Goal: Task Accomplishment & Management: Complete application form

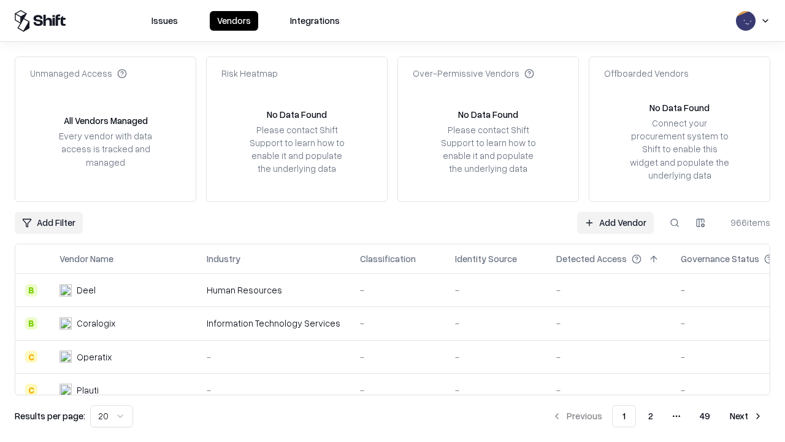
click at [615, 222] on link "Add Vendor" at bounding box center [615, 223] width 77 height 22
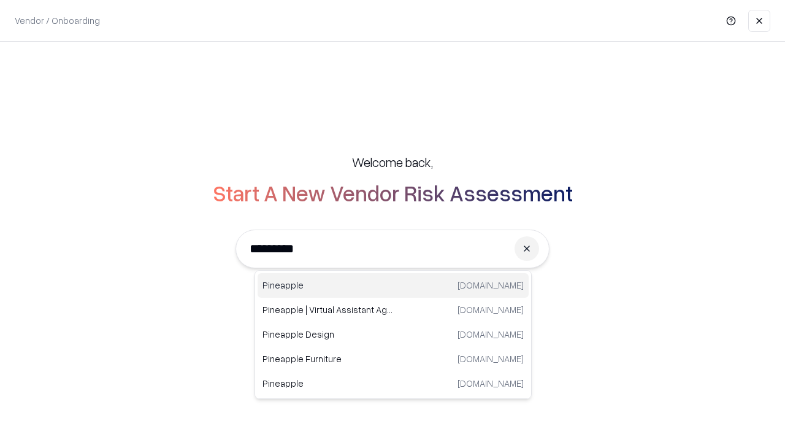
click at [393, 285] on div "Pineapple [DOMAIN_NAME]" at bounding box center [393, 285] width 271 height 25
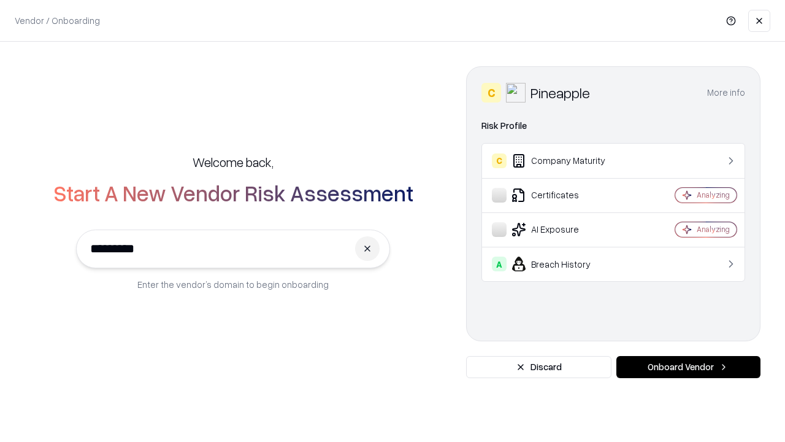
type input "*********"
click at [688, 367] on button "Onboard Vendor" at bounding box center [688, 367] width 144 height 22
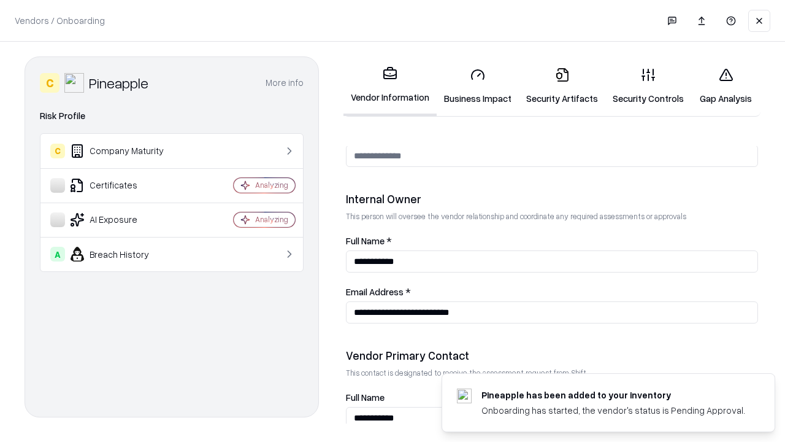
scroll to position [635, 0]
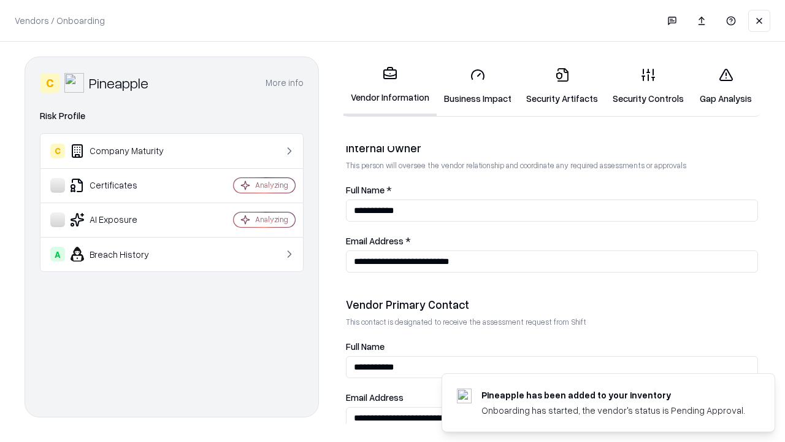
click at [478, 86] on link "Business Impact" at bounding box center [478, 86] width 82 height 57
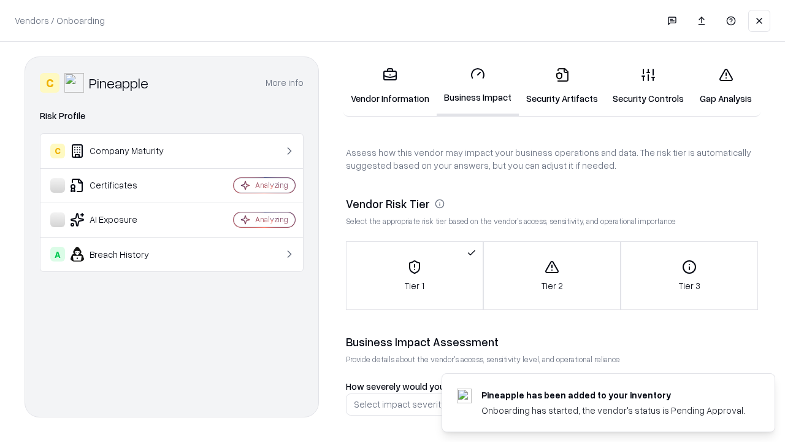
click at [562, 86] on link "Security Artifacts" at bounding box center [562, 86] width 86 height 57
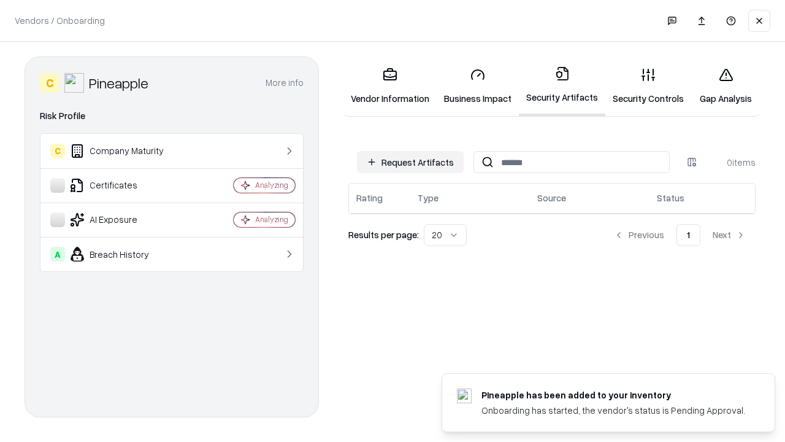
click at [410, 162] on button "Request Artifacts" at bounding box center [410, 162] width 107 height 22
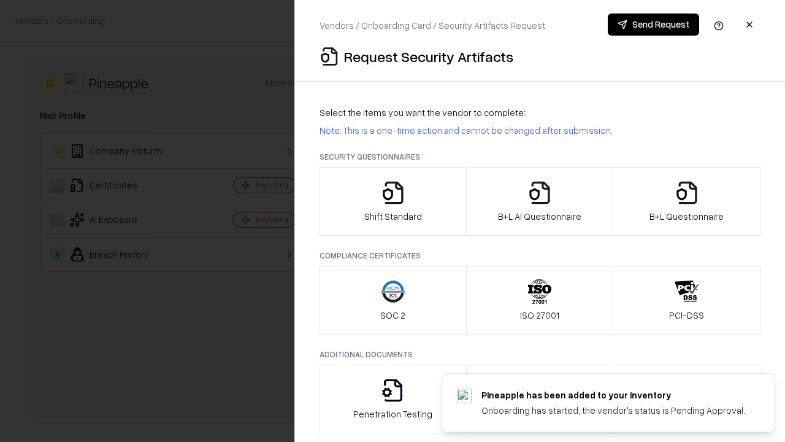
click at [393, 201] on icon "button" at bounding box center [393, 192] width 25 height 25
click at [653, 25] on button "Send Request" at bounding box center [653, 24] width 91 height 22
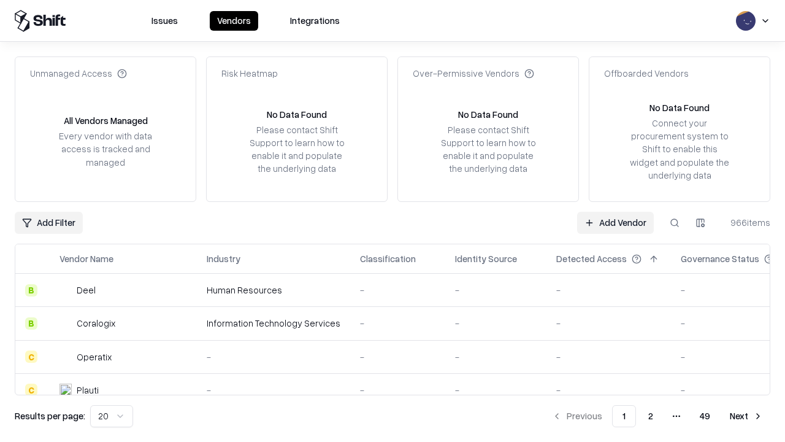
click at [675, 222] on button at bounding box center [675, 223] width 22 height 22
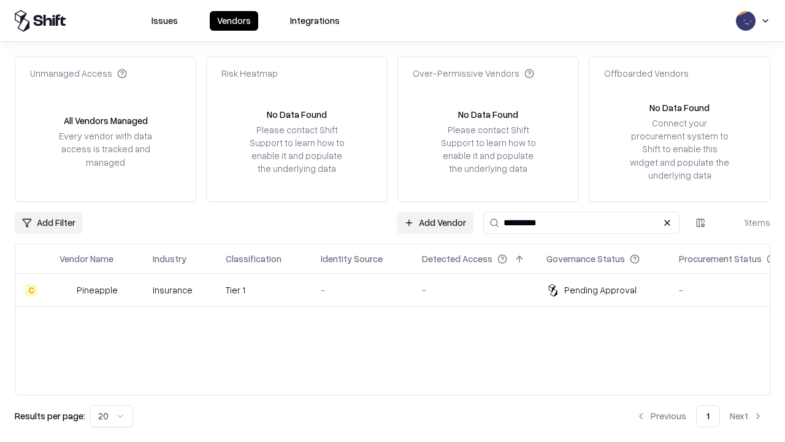
type input "*********"
click at [400, 290] on div "-" at bounding box center [362, 289] width 82 height 13
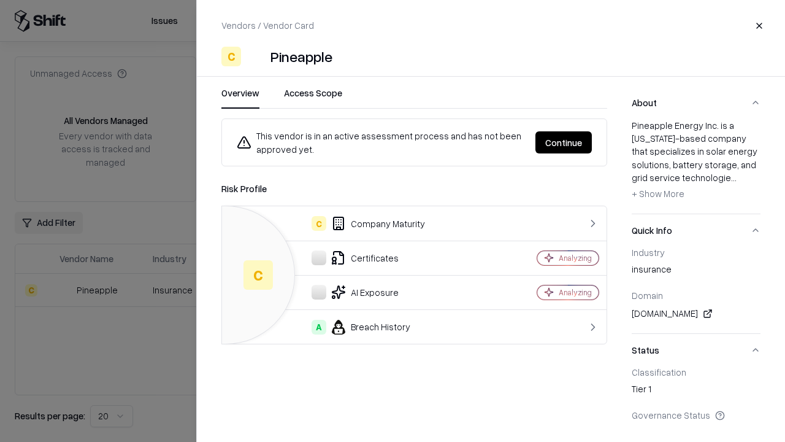
click at [564, 142] on button "Continue" at bounding box center [563, 142] width 56 height 22
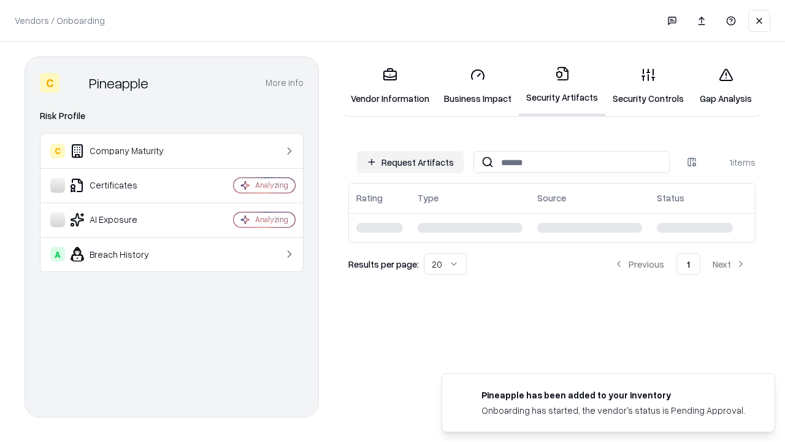
click at [726, 86] on link "Gap Analysis" at bounding box center [725, 86] width 69 height 57
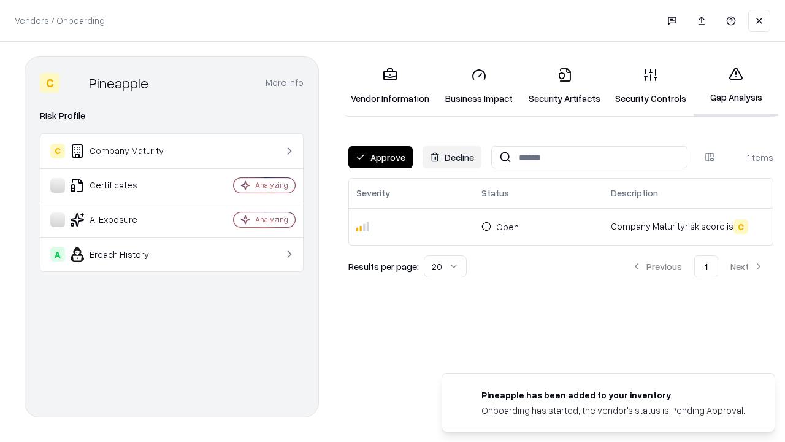
click at [380, 157] on button "Approve" at bounding box center [380, 157] width 64 height 22
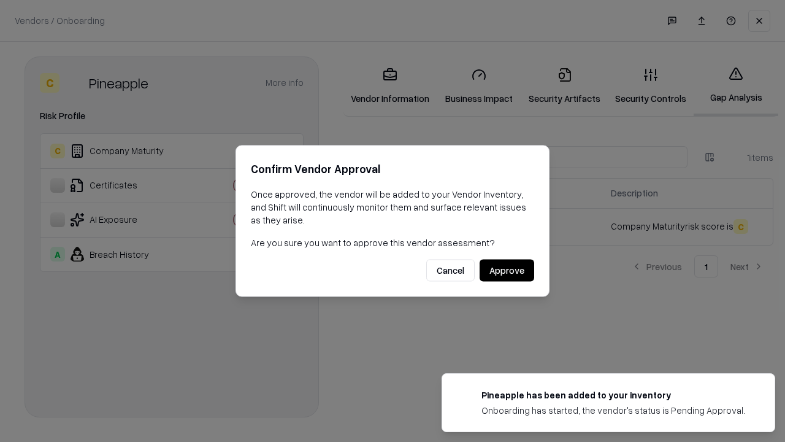
click at [507, 270] on button "Approve" at bounding box center [507, 270] width 55 height 22
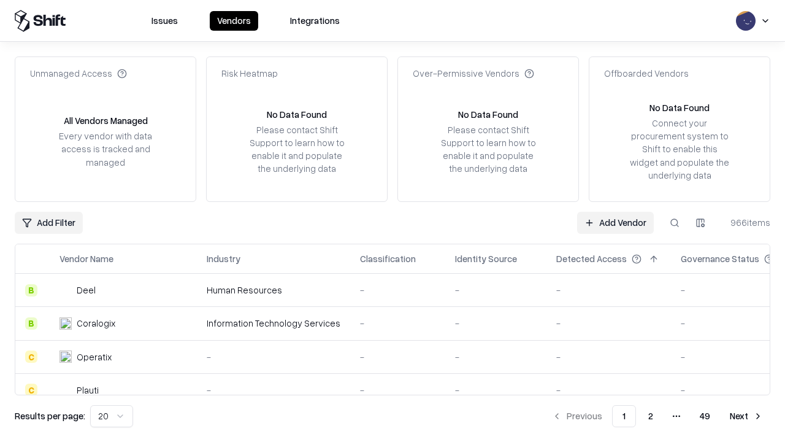
type input "*********"
click at [615, 222] on link "Add Vendor" at bounding box center [615, 223] width 77 height 22
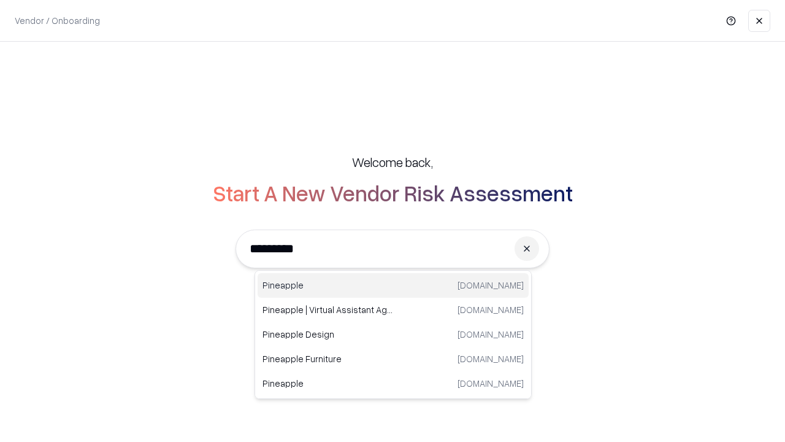
click at [393, 285] on div "Pineapple [DOMAIN_NAME]" at bounding box center [393, 285] width 271 height 25
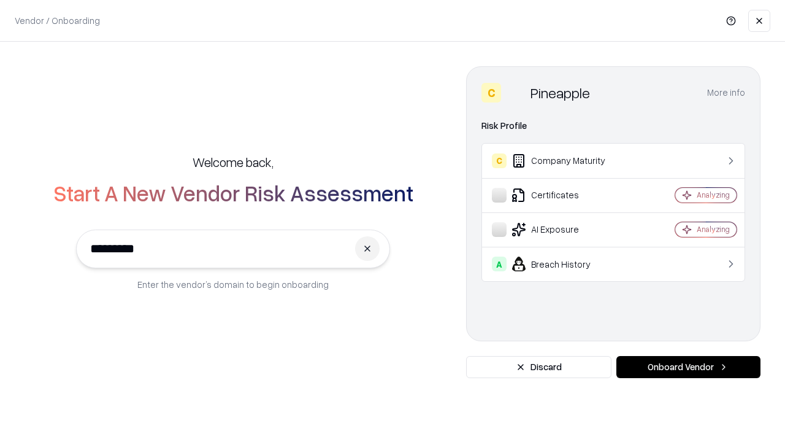
type input "*********"
click at [688, 367] on button "Onboard Vendor" at bounding box center [688, 367] width 144 height 22
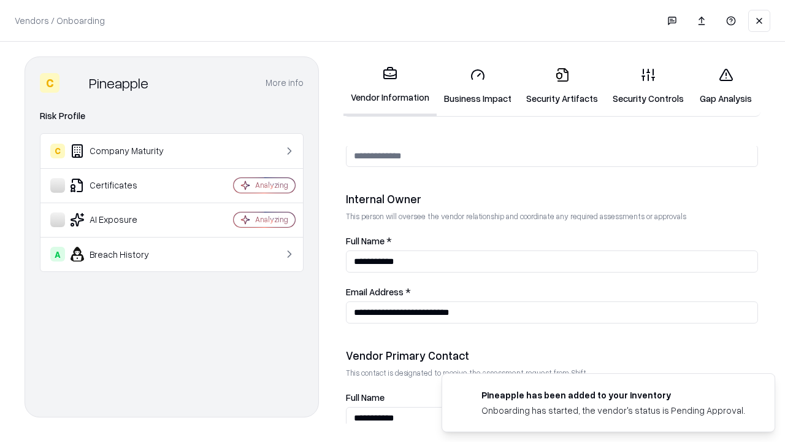
scroll to position [635, 0]
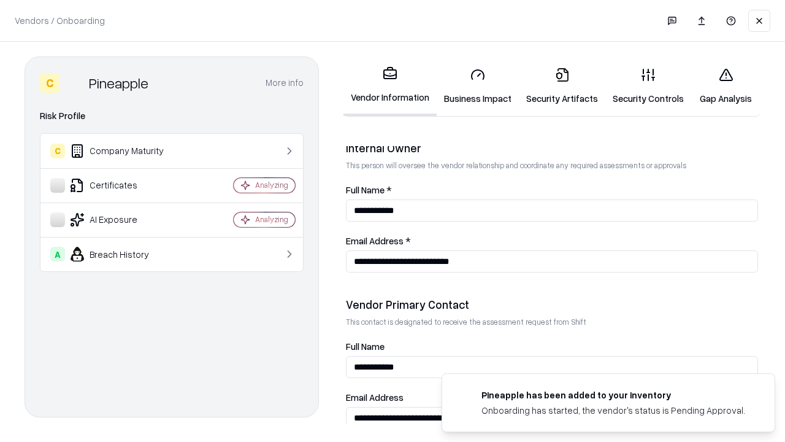
click at [726, 86] on link "Gap Analysis" at bounding box center [725, 86] width 69 height 57
